Goal: Information Seeking & Learning: Find specific fact

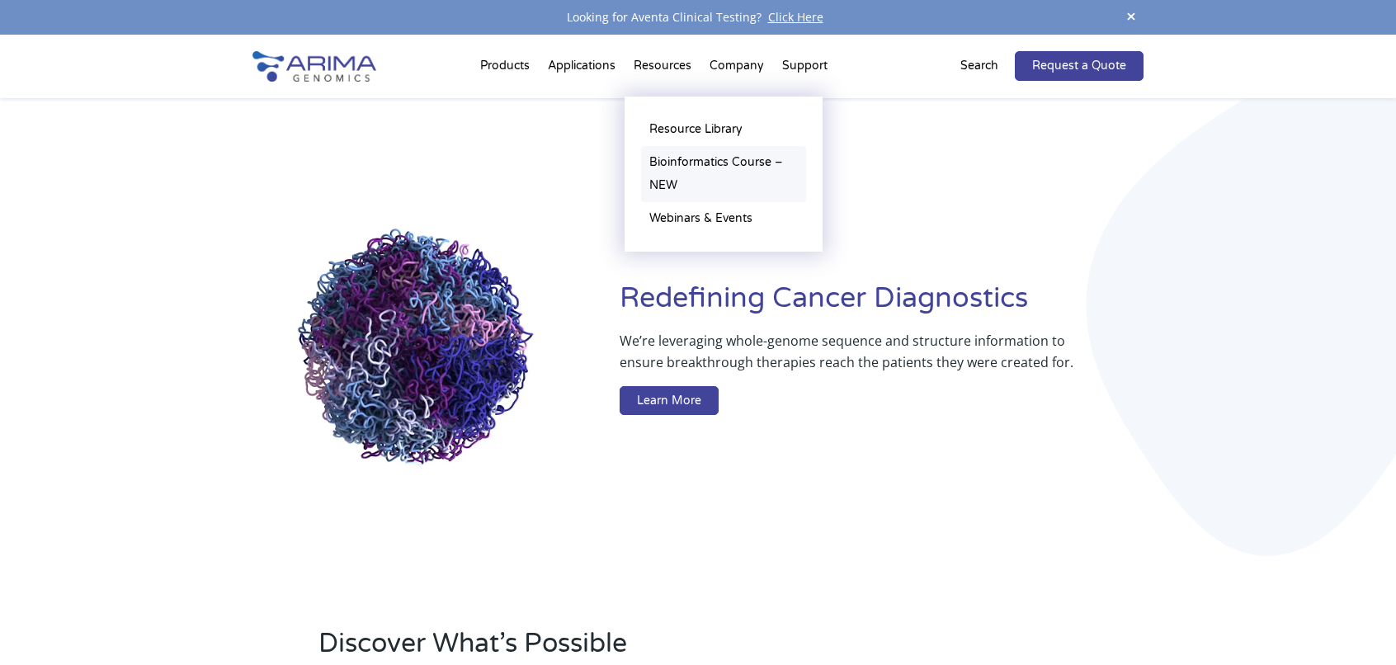
click at [683, 168] on link "Bioinformatics Course – NEW" at bounding box center [723, 174] width 165 height 56
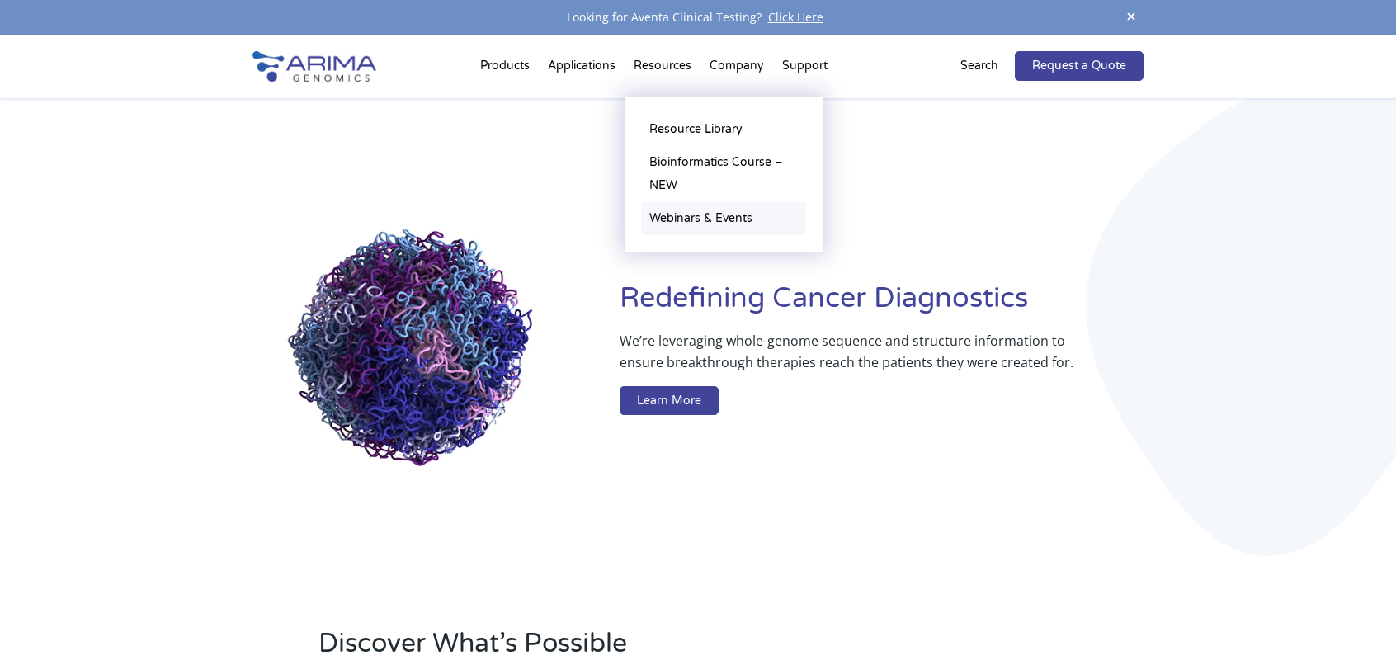
click at [723, 222] on link "Webinars & Events" at bounding box center [723, 218] width 165 height 33
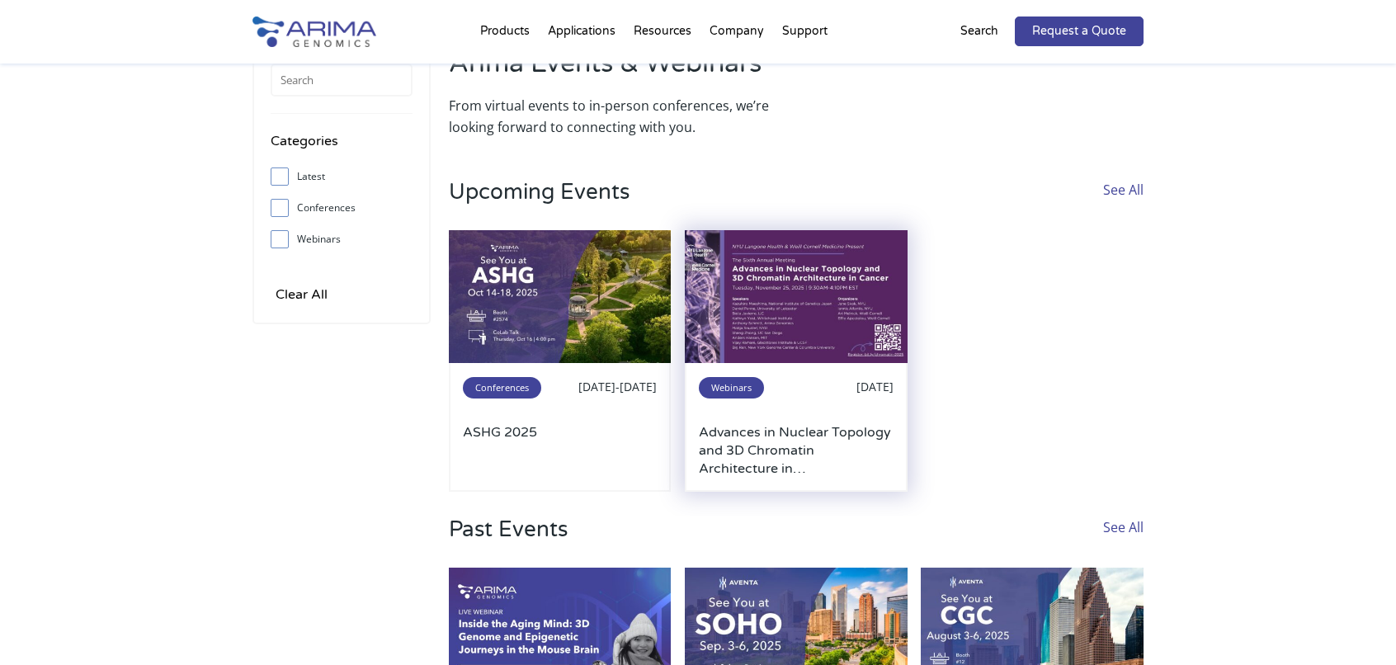
scroll to position [71, 0]
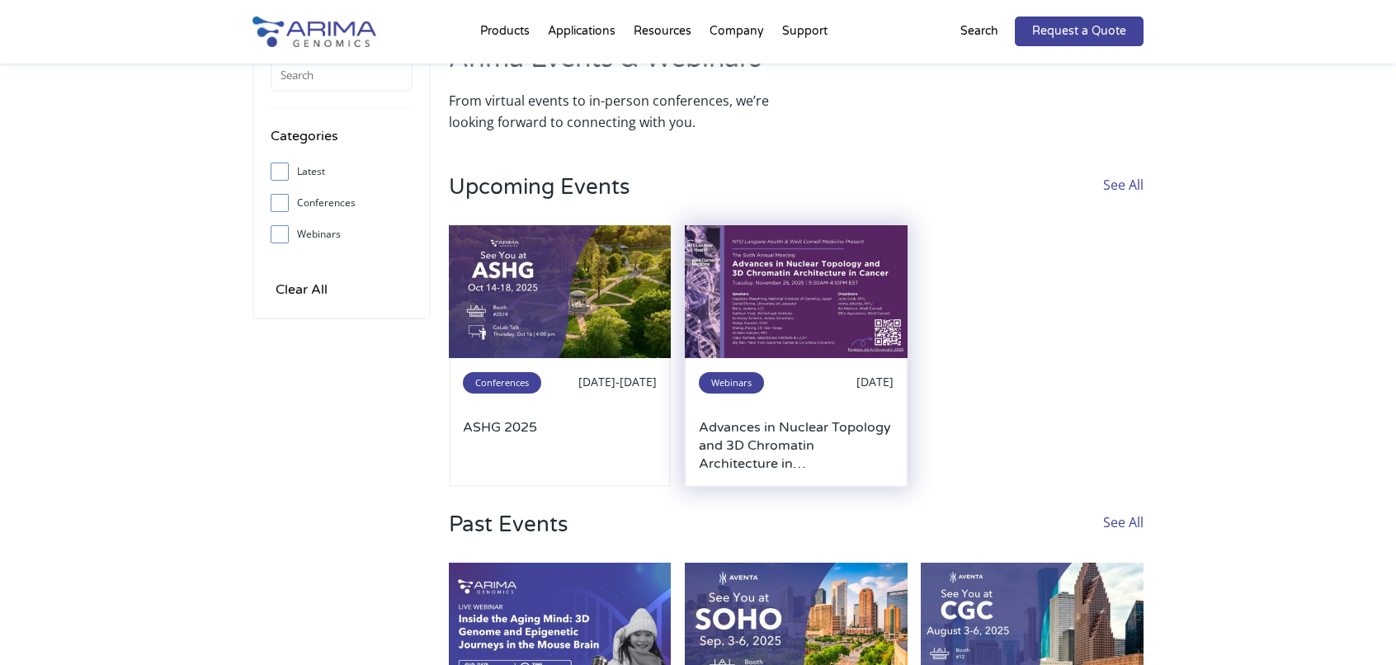
click at [812, 305] on img at bounding box center [796, 292] width 223 height 134
click at [879, 276] on img at bounding box center [796, 292] width 223 height 134
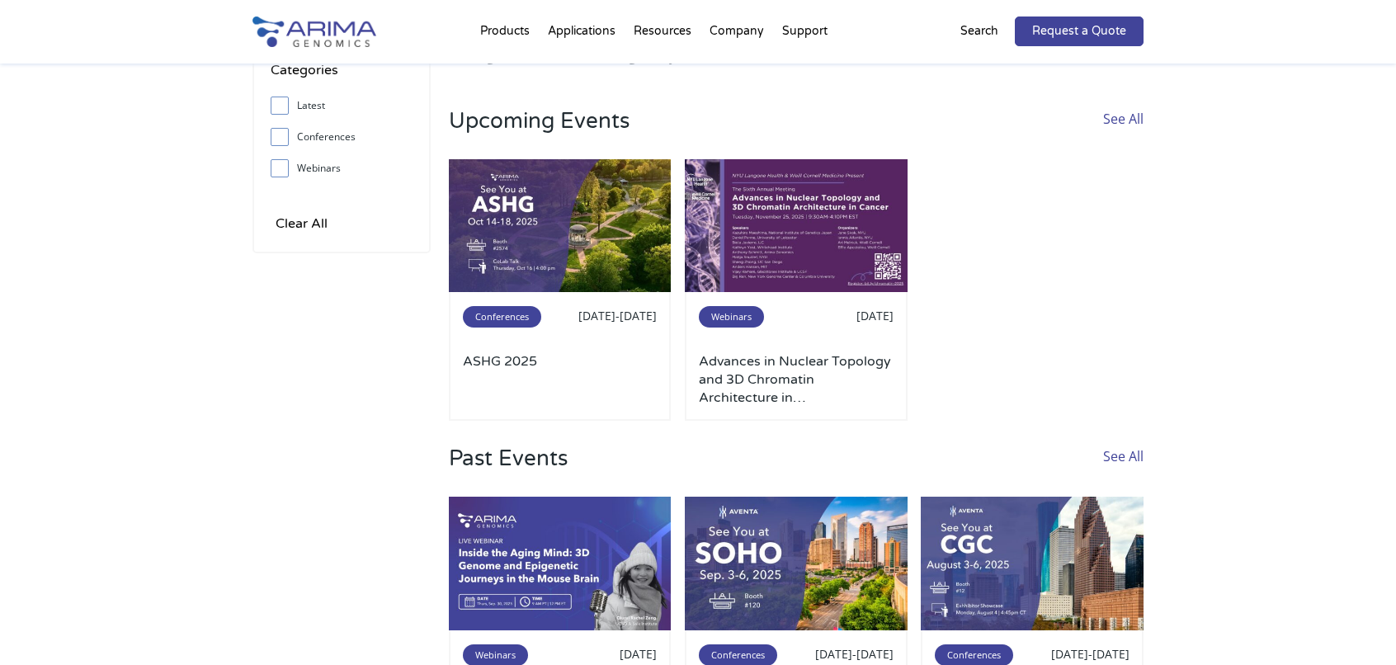
scroll to position [136, 0]
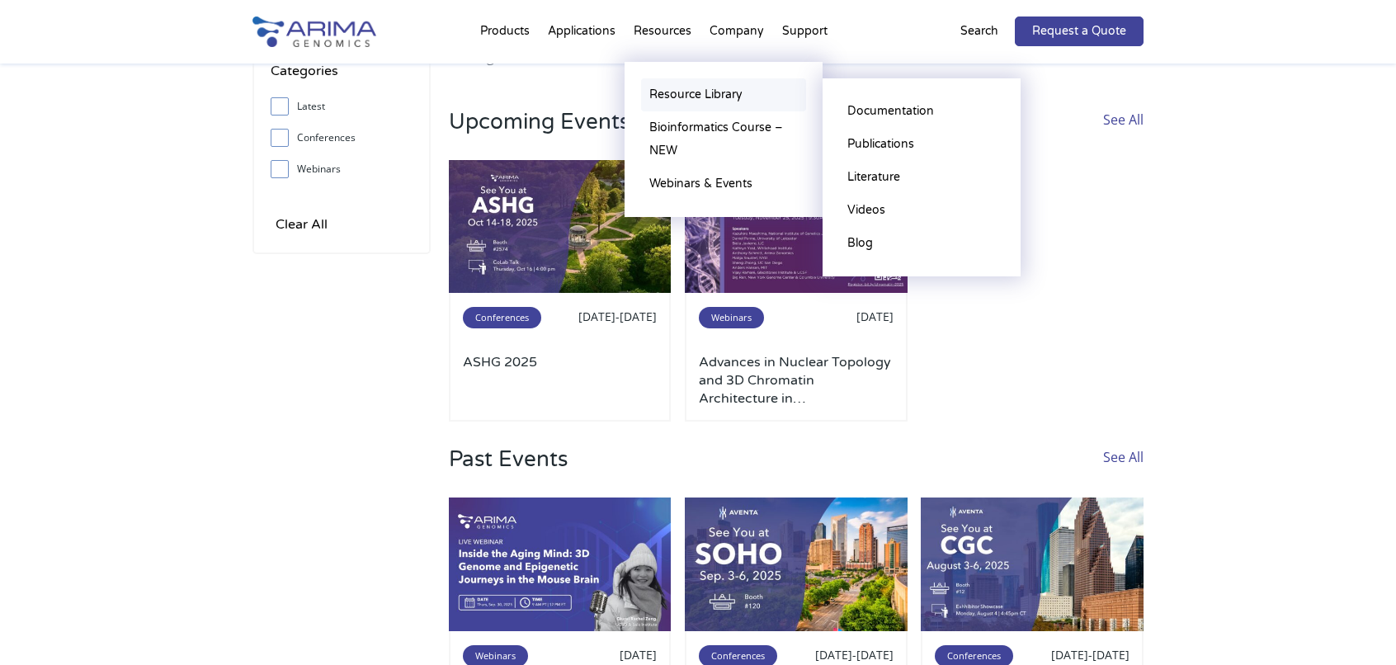
click at [690, 92] on link "Resource Library" at bounding box center [723, 94] width 165 height 33
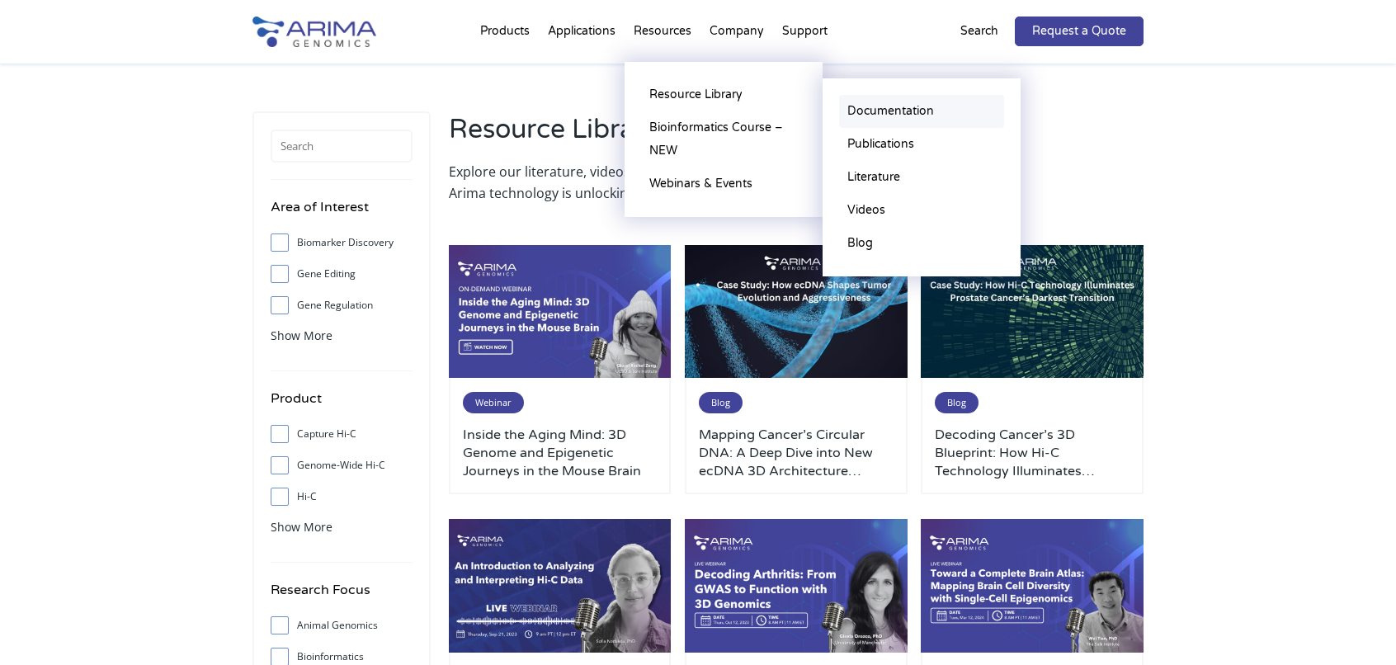
click at [863, 110] on link "Documentation" at bounding box center [921, 111] width 165 height 33
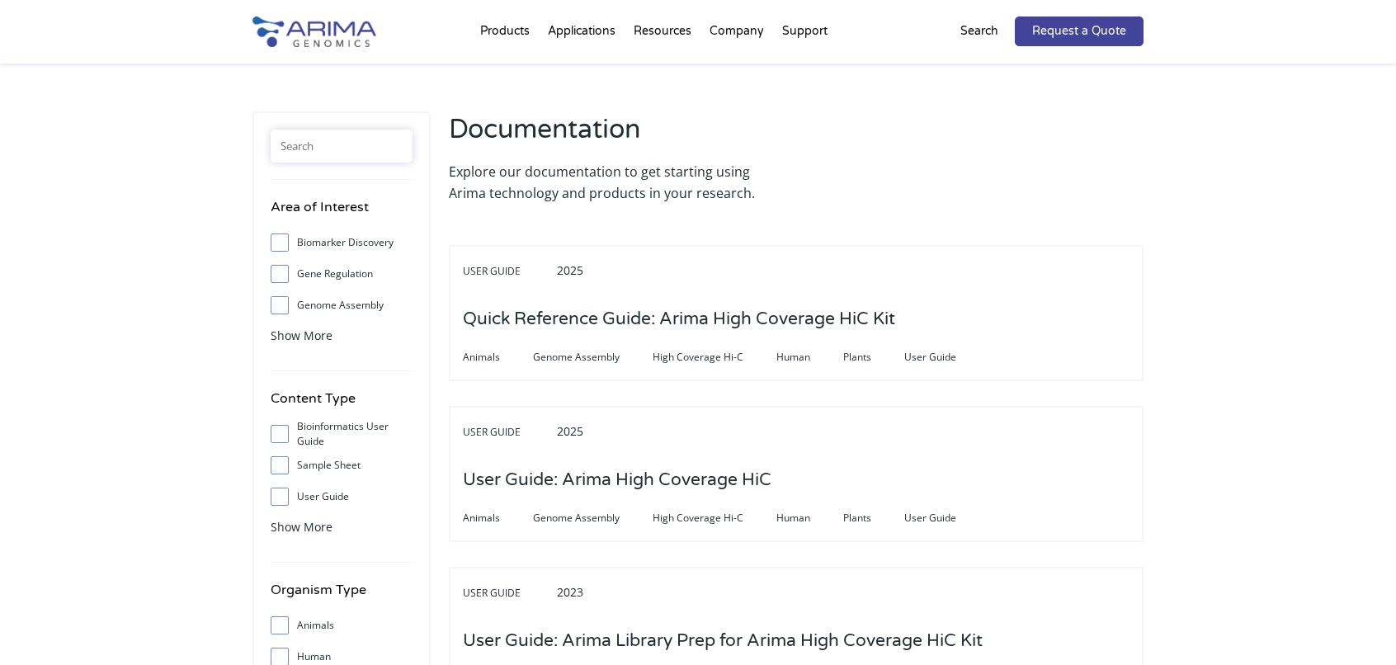
click at [341, 148] on input "text" at bounding box center [342, 146] width 142 height 33
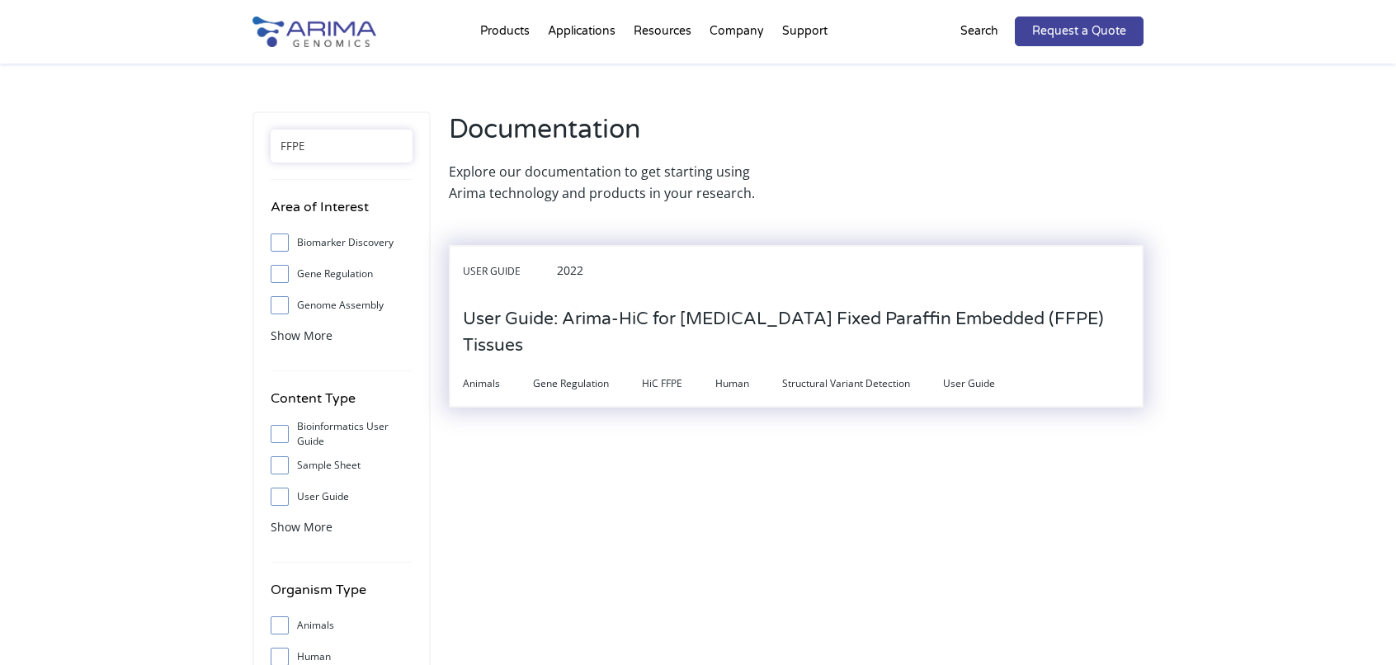
type input "FFPE"
drag, startPoint x: 650, startPoint y: 362, endPoint x: 664, endPoint y: 331, distance: 33.3
click at [651, 374] on span "HiC FFPE" at bounding box center [678, 384] width 73 height 20
click at [673, 314] on h3 "User Guide: Arima-HiC for Formalin Fixed Paraffin Embedded (FFPE) Tissues" at bounding box center [796, 333] width 667 height 78
